Goal: Find specific page/section: Find specific page/section

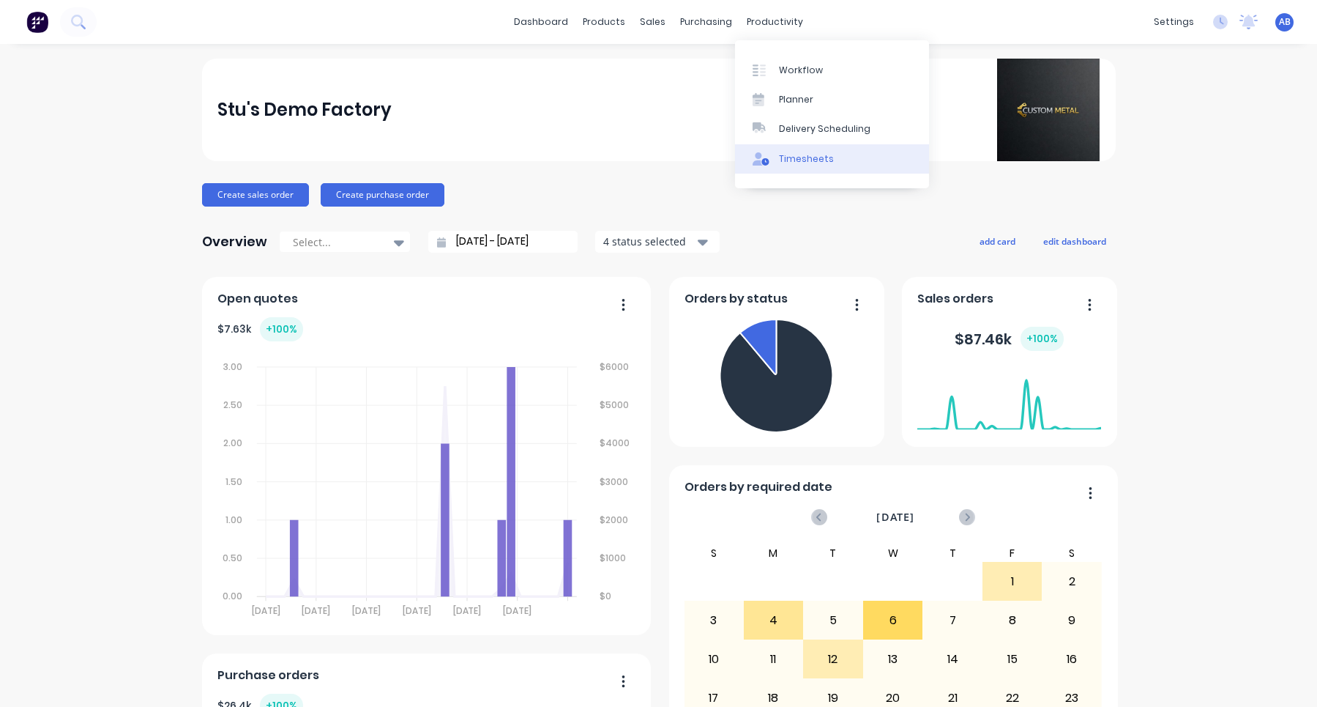
click at [824, 165] on div "Timesheets" at bounding box center [806, 158] width 55 height 13
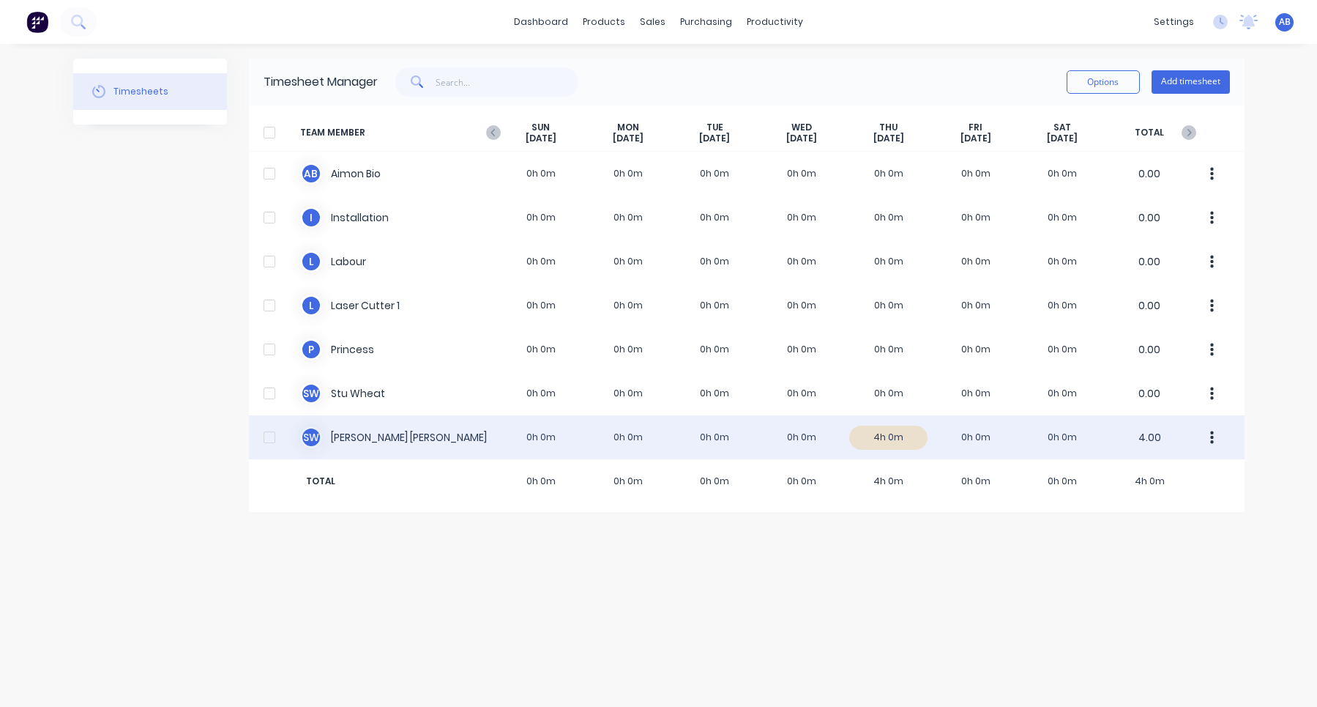
click at [747, 454] on div "S W [PERSON_NAME] 0h 0m 0h 0m 0h 0m 0h 0m 4h 0m 0h 0m 0h 0m 4.00" at bounding box center [747, 437] width 996 height 44
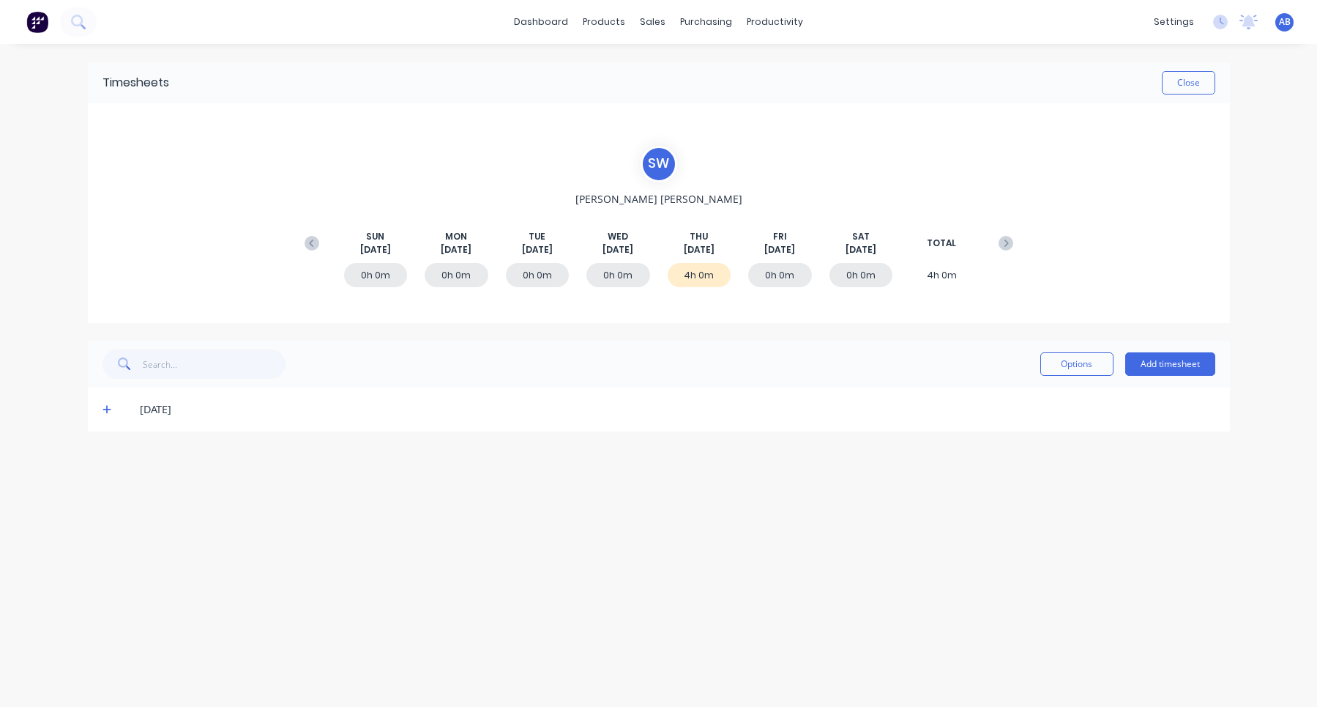
click at [92, 415] on div "[DATE]" at bounding box center [659, 409] width 1142 height 44
click at [105, 409] on icon at bounding box center [107, 410] width 9 height 9
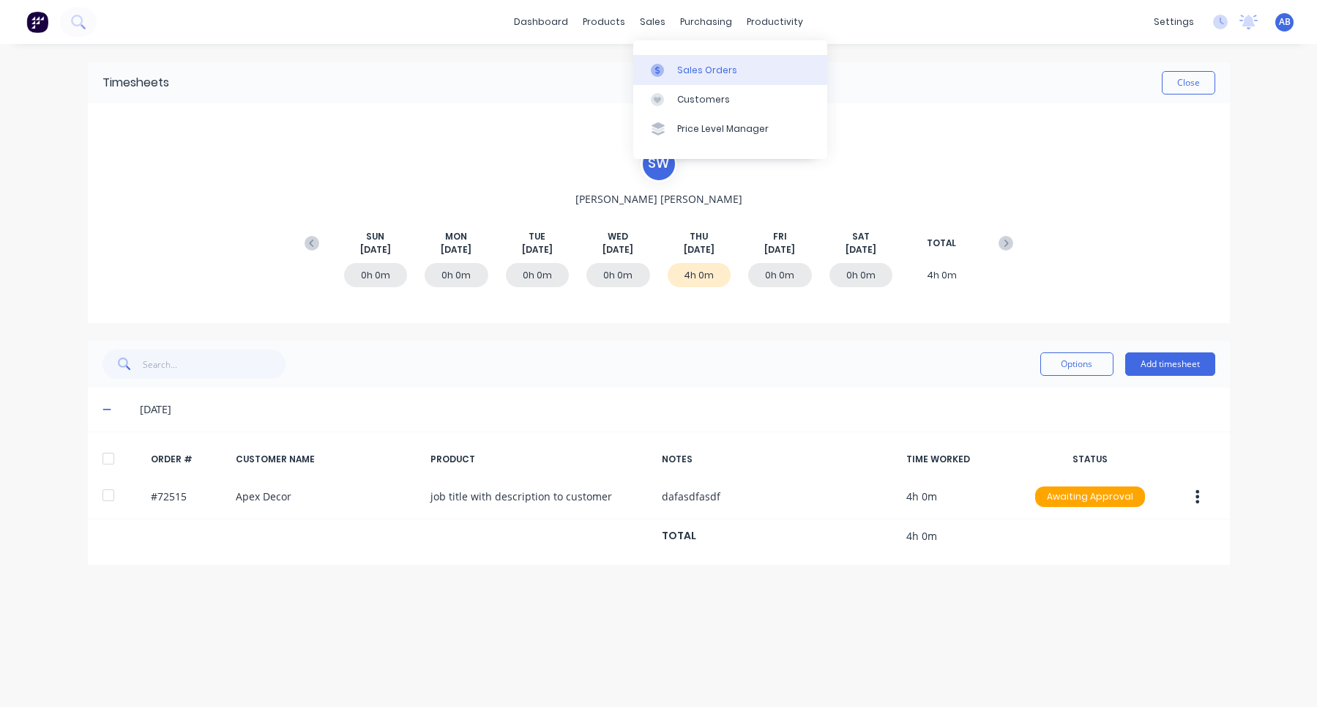
click at [672, 66] on div at bounding box center [662, 70] width 22 height 13
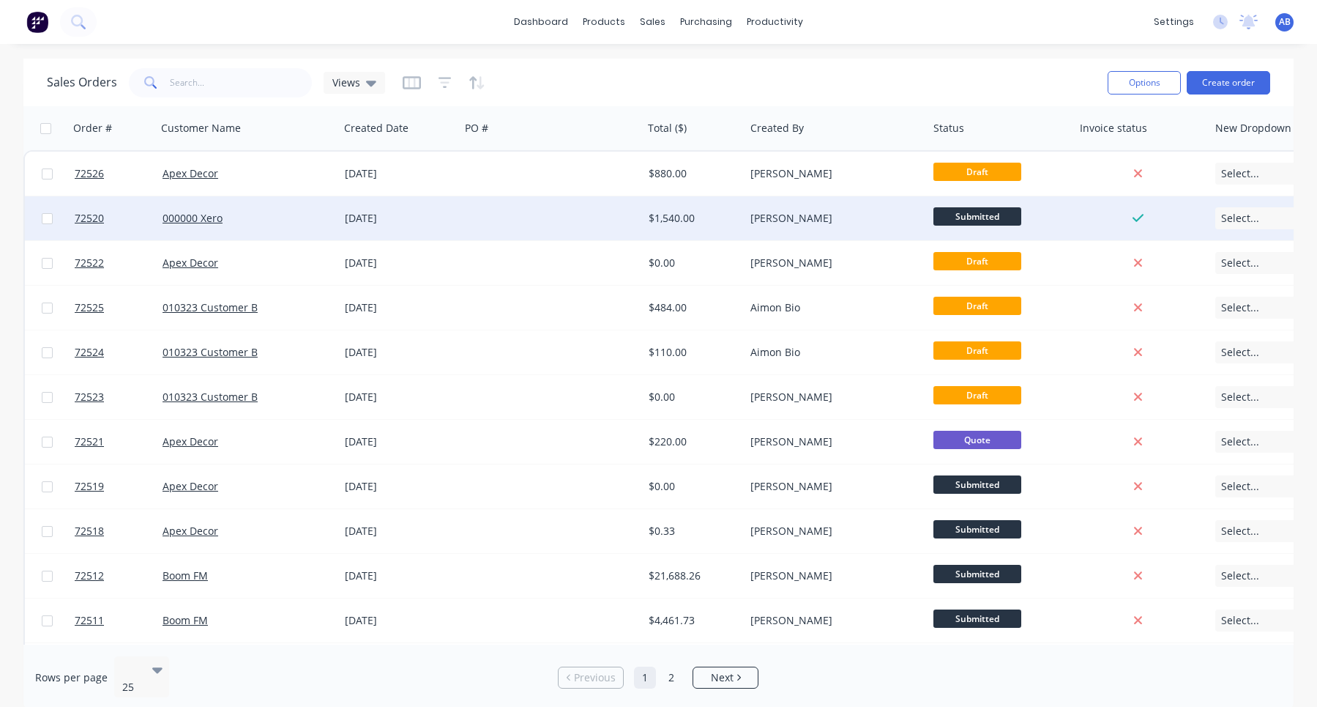
click at [525, 212] on div at bounding box center [551, 218] width 182 height 44
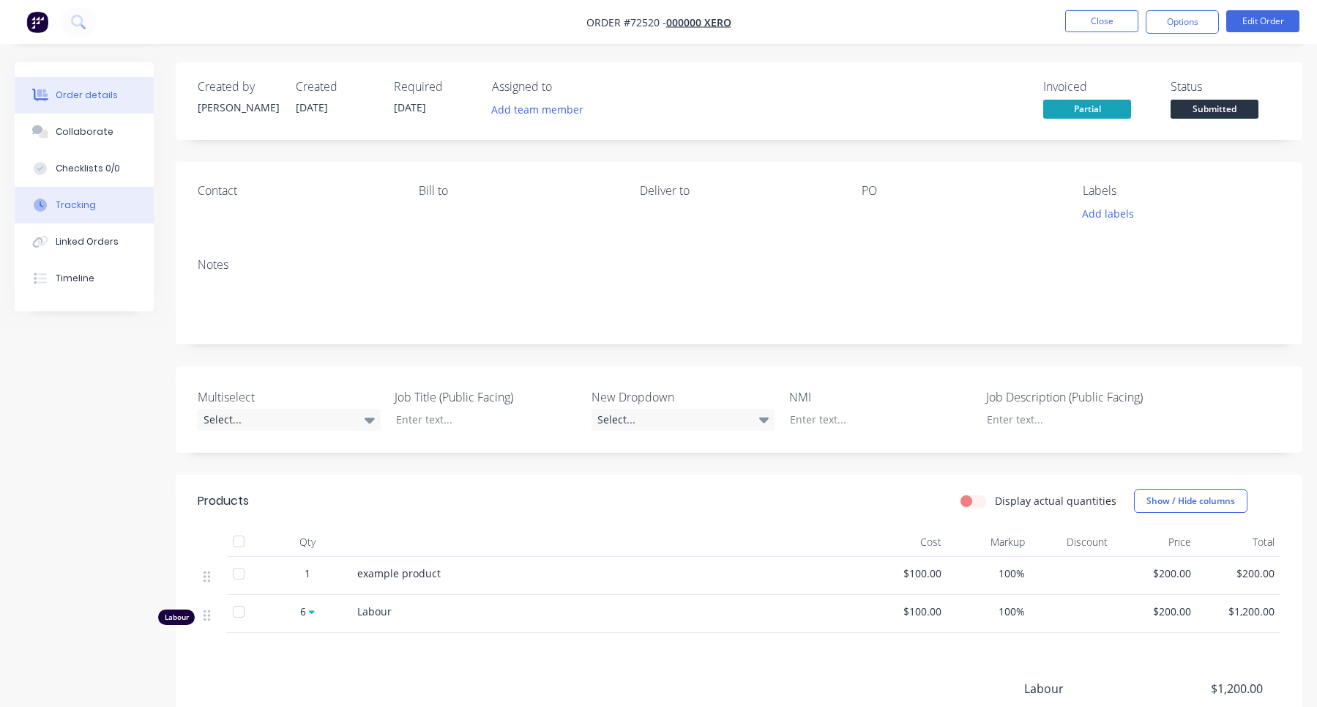
click at [83, 208] on div "Tracking" at bounding box center [76, 204] width 40 height 13
